Goal: Transaction & Acquisition: Subscribe to service/newsletter

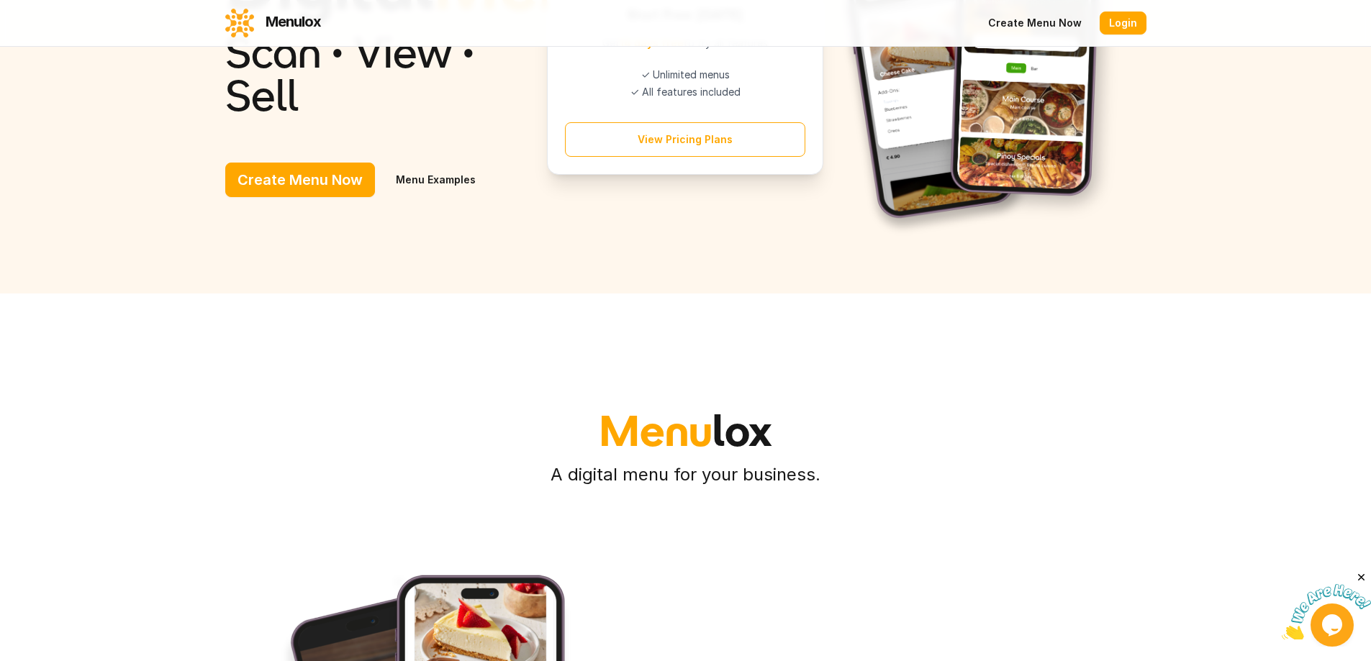
click at [225, 197] on button "Create Menu Now" at bounding box center [300, 180] width 150 height 35
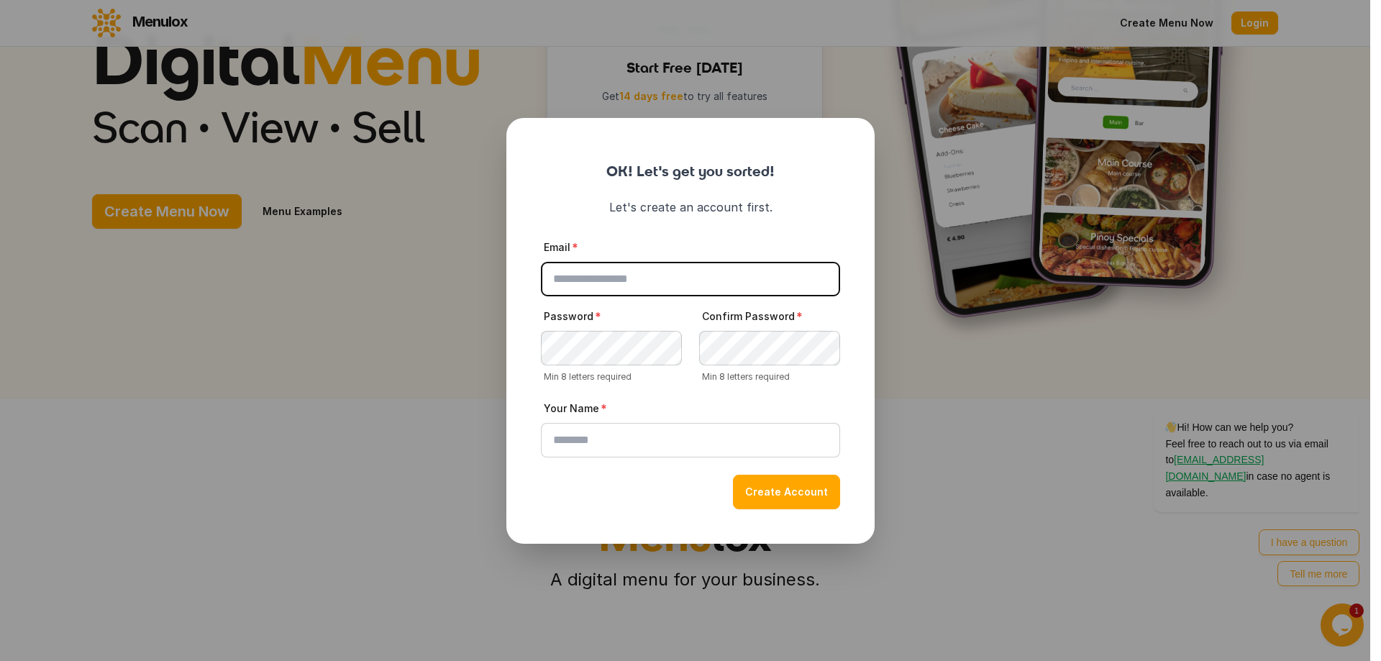
click at [978, 407] on button "close" at bounding box center [690, 330] width 1381 height 661
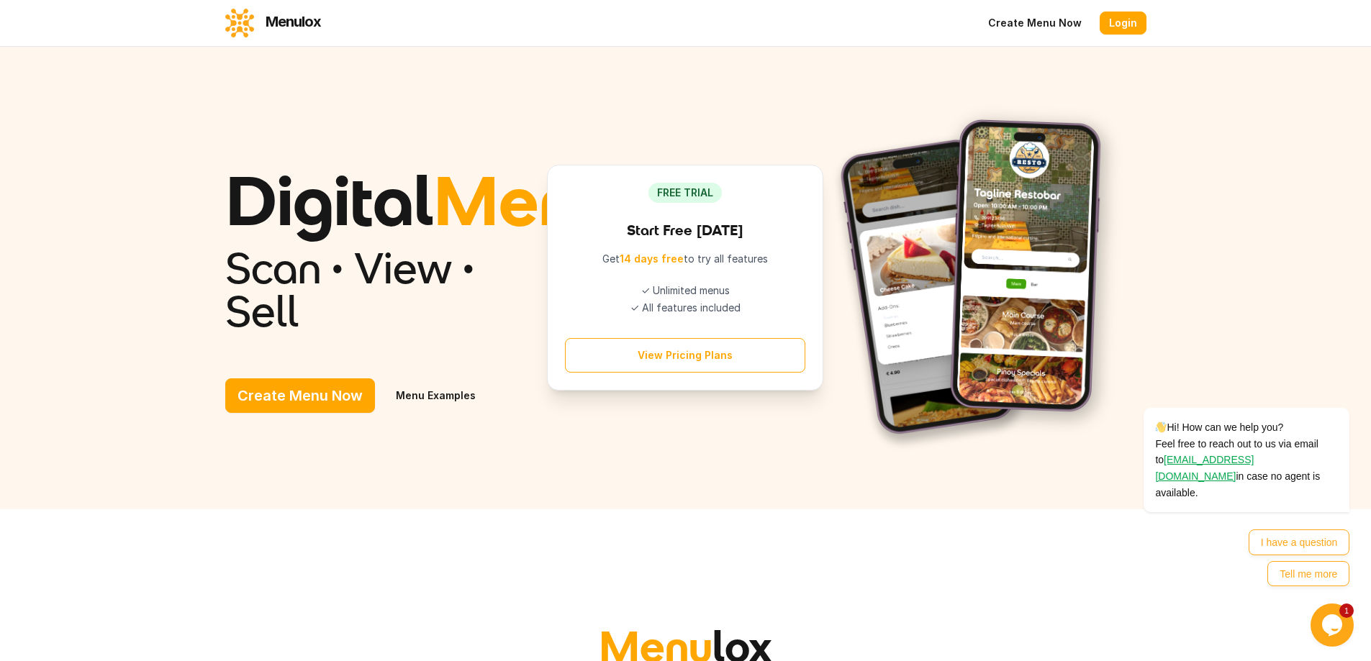
click at [225, 378] on button "Create Menu Now" at bounding box center [300, 395] width 150 height 35
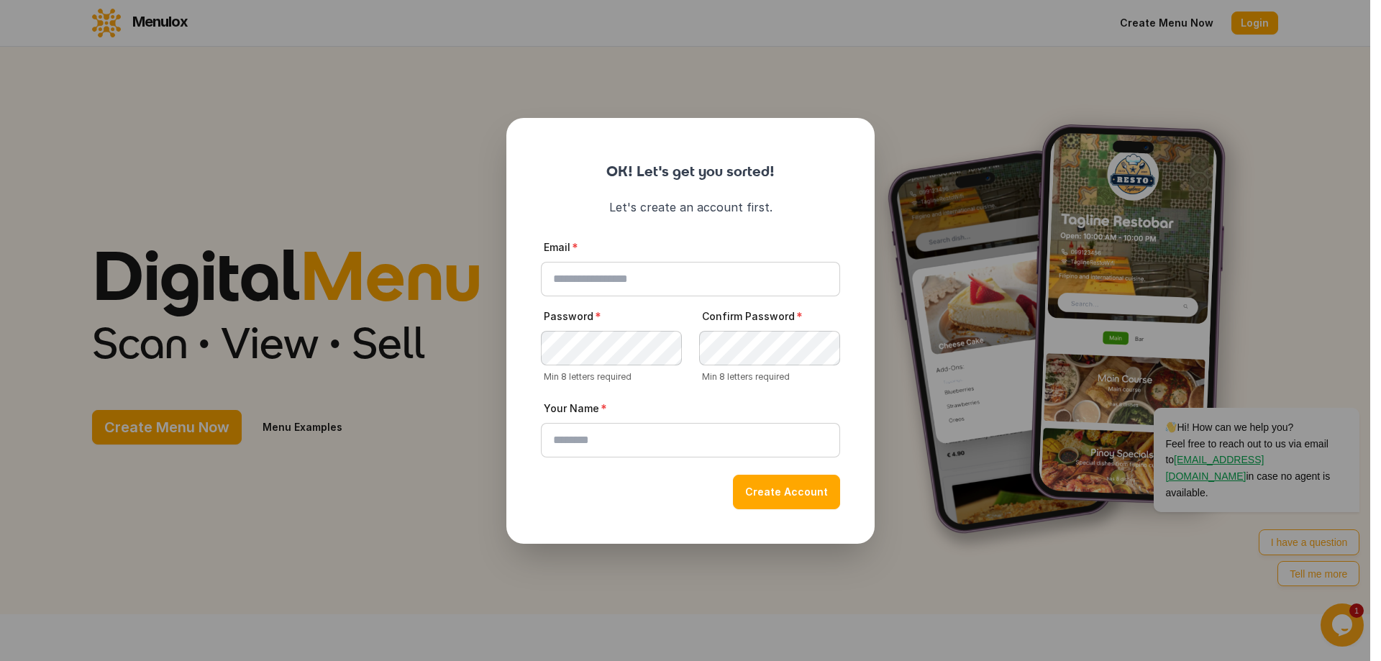
click at [948, 591] on button "close" at bounding box center [690, 330] width 1381 height 661
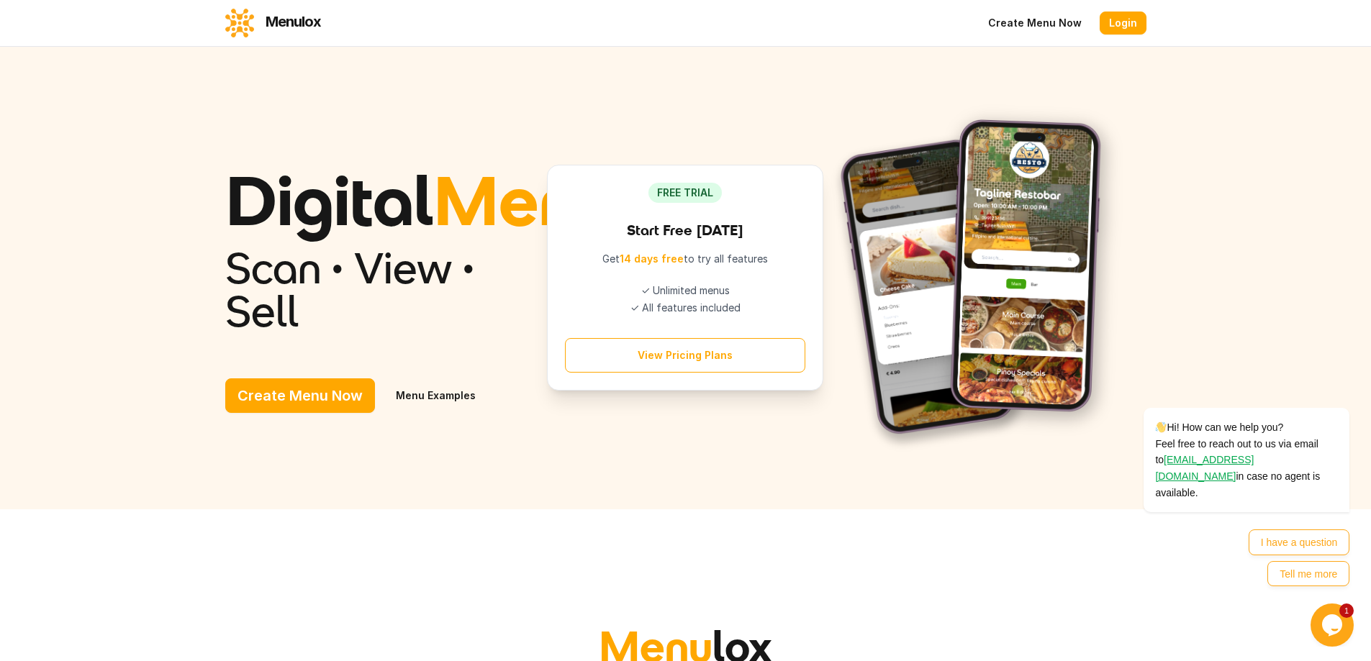
click at [641, 373] on button "View Pricing Plans" at bounding box center [685, 355] width 240 height 35
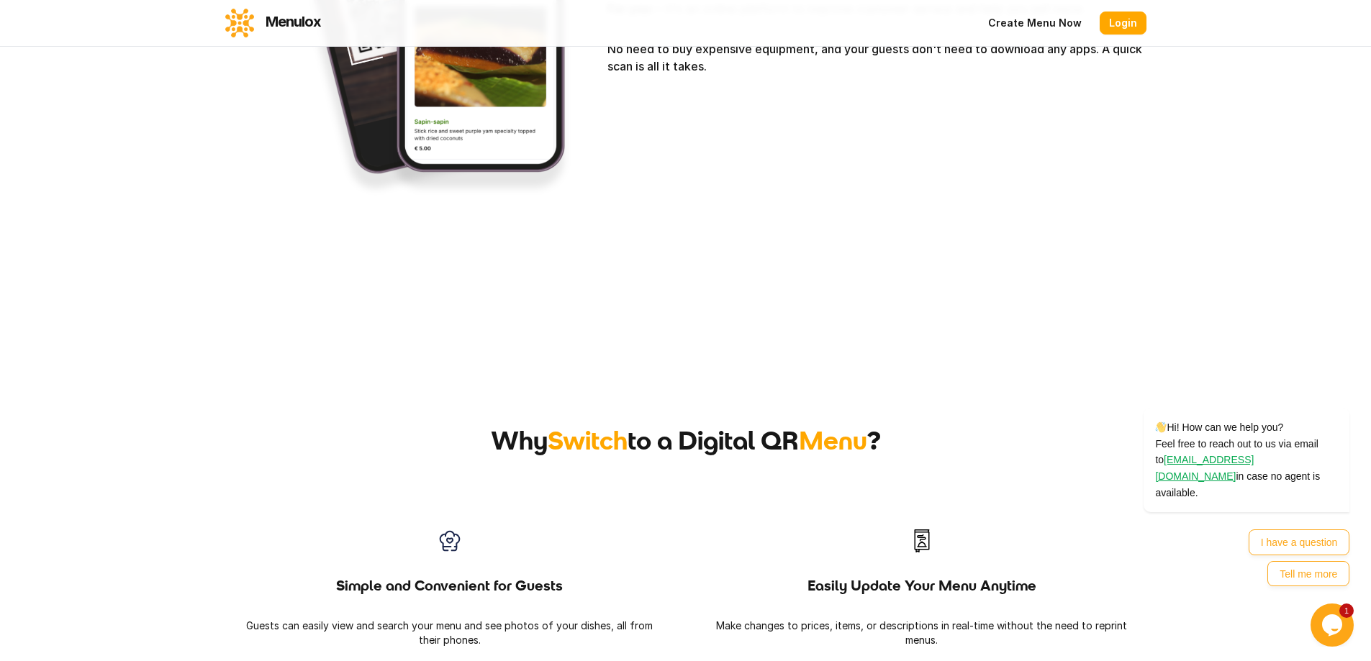
scroll to position [883, 0]
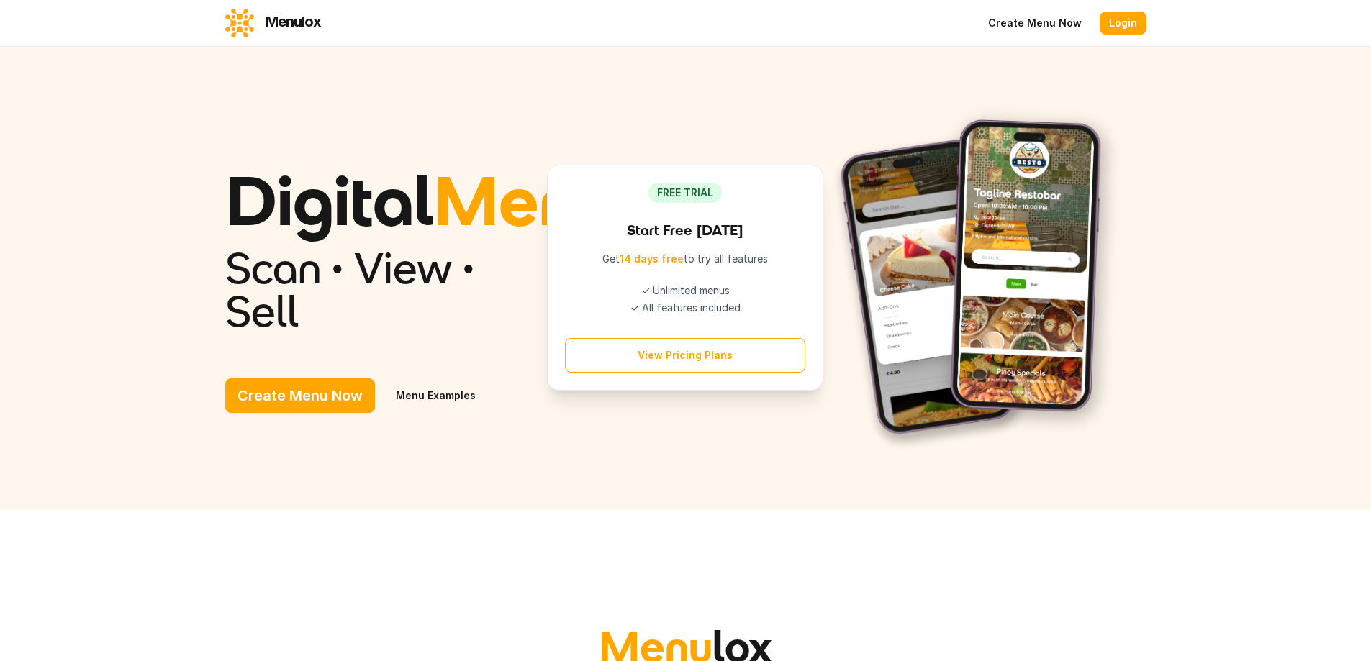
click at [225, 413] on button "Create Menu Now" at bounding box center [300, 395] width 150 height 35
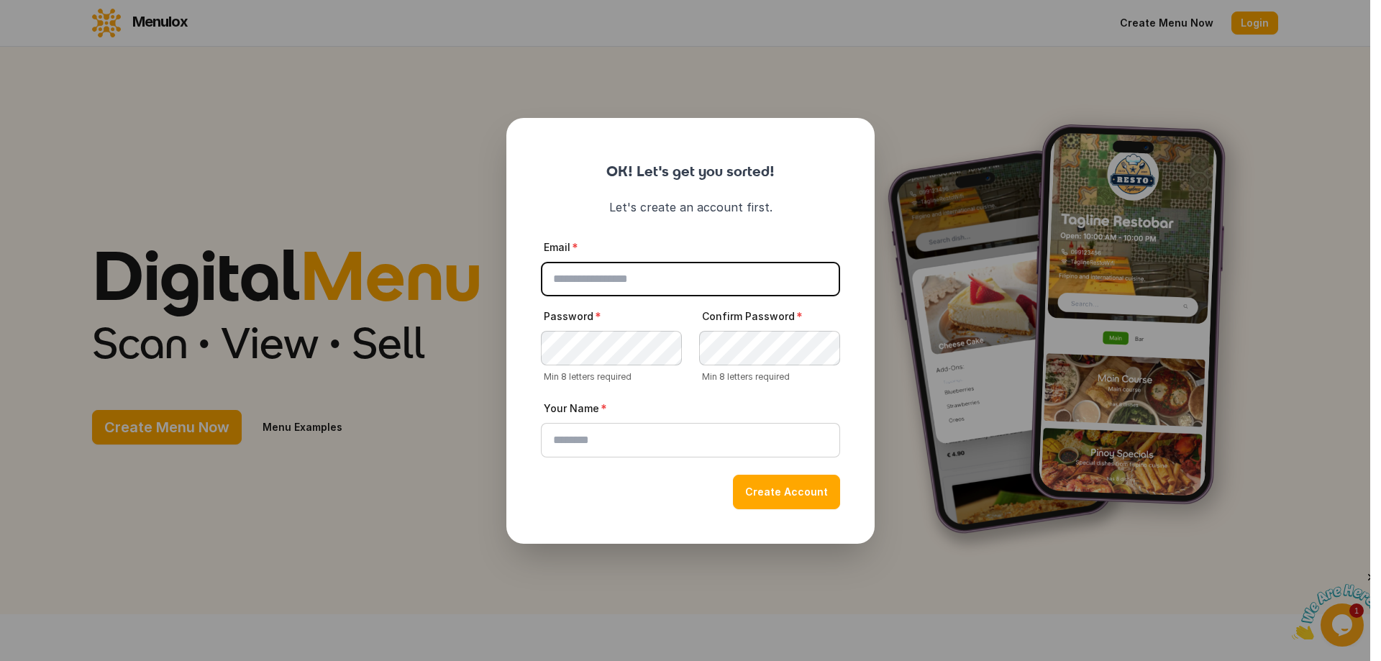
click at [591, 286] on input "Email" at bounding box center [690, 279] width 299 height 35
click at [388, 343] on button "close" at bounding box center [690, 330] width 1381 height 661
